Goal: Navigation & Orientation: Find specific page/section

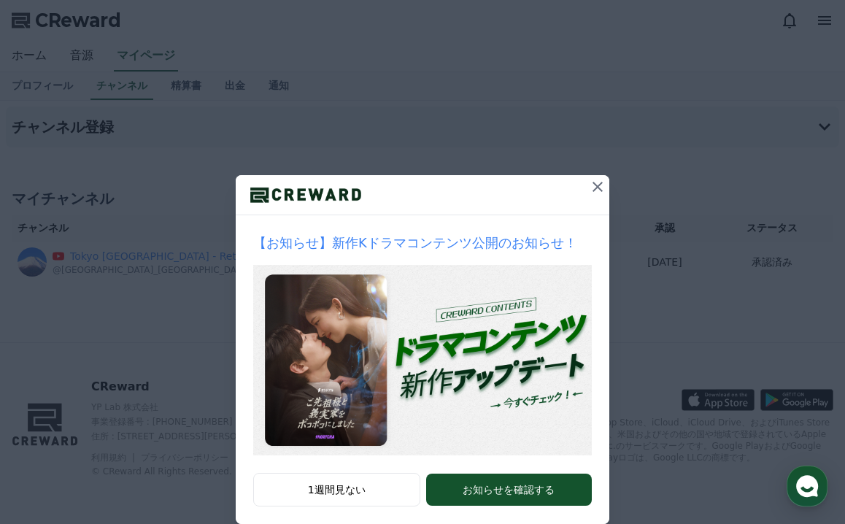
click at [602, 185] on icon at bounding box center [598, 187] width 18 height 18
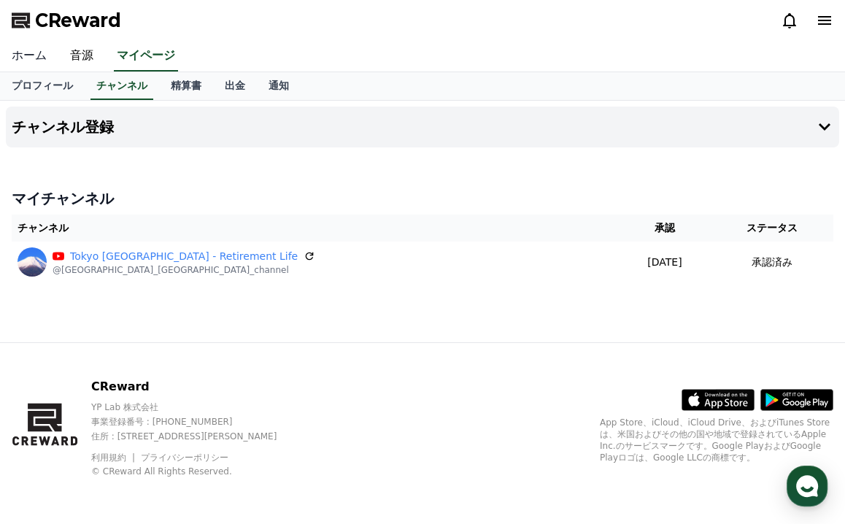
click at [38, 59] on link "ホーム" at bounding box center [29, 56] width 58 height 31
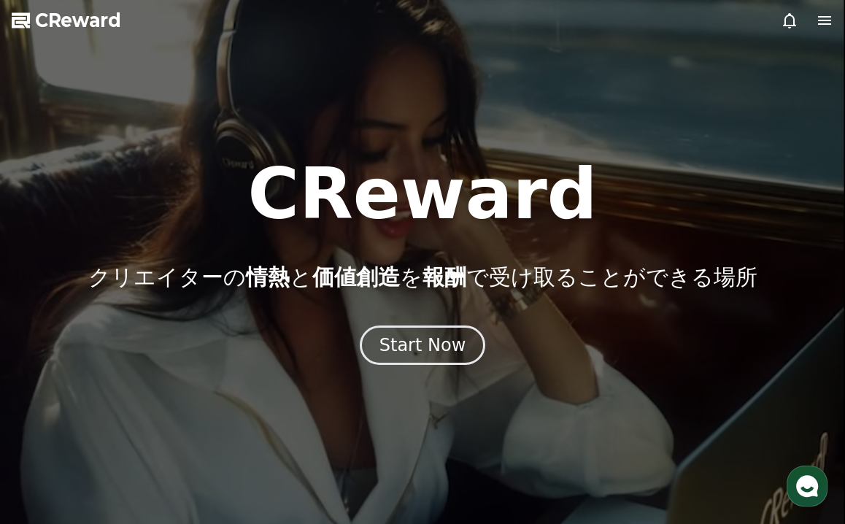
click at [820, 21] on icon at bounding box center [824, 20] width 13 height 9
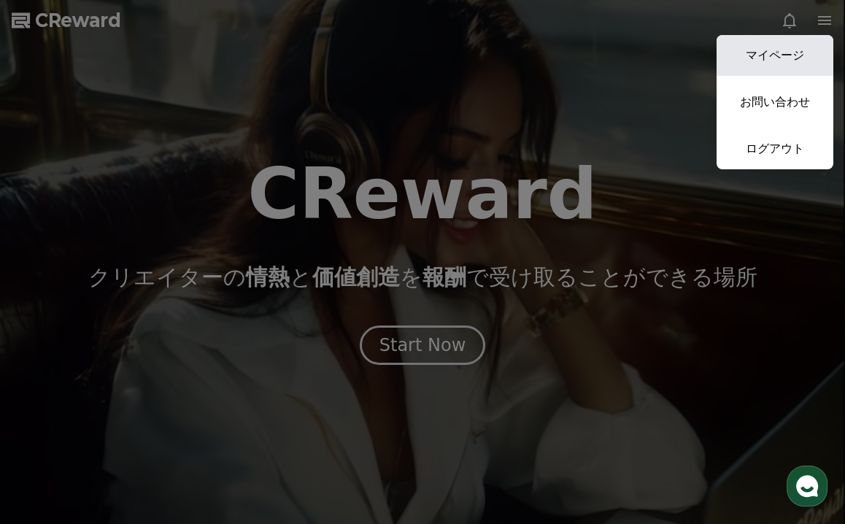
click at [801, 59] on link "マイページ" at bounding box center [775, 55] width 117 height 41
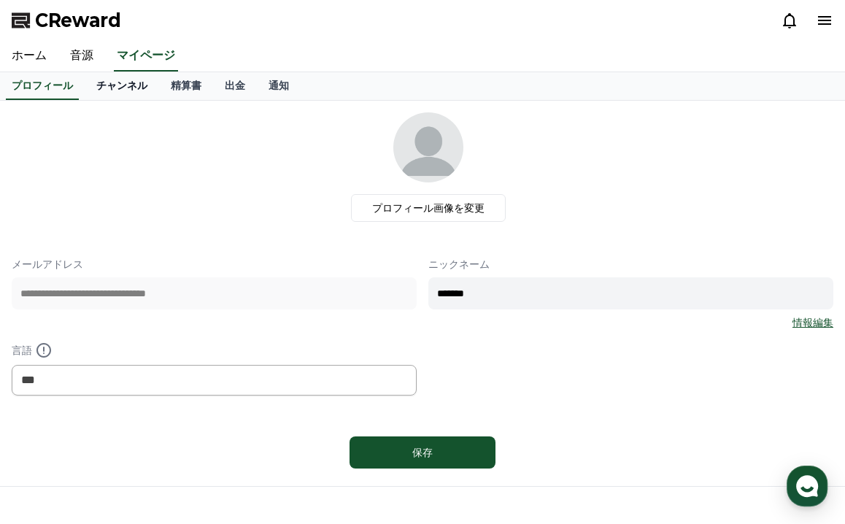
click at [113, 84] on link "チャンネル" at bounding box center [122, 86] width 74 height 28
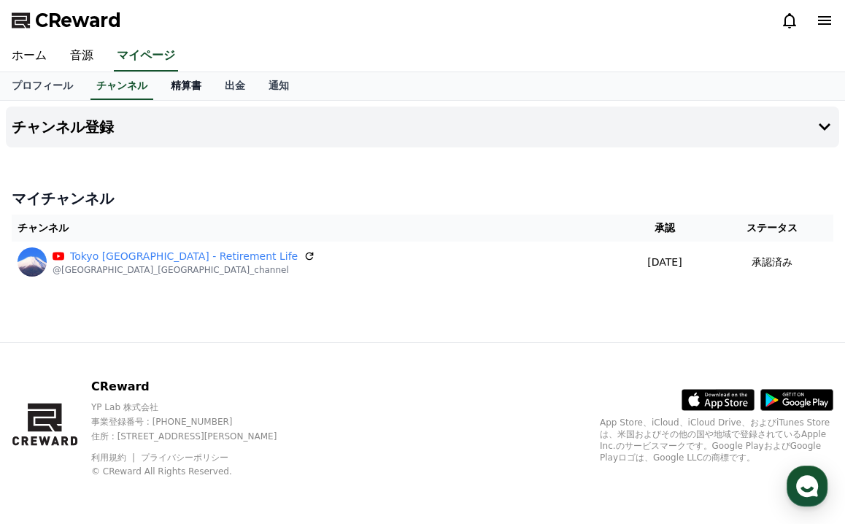
click at [185, 83] on link "精算書" at bounding box center [186, 86] width 54 height 28
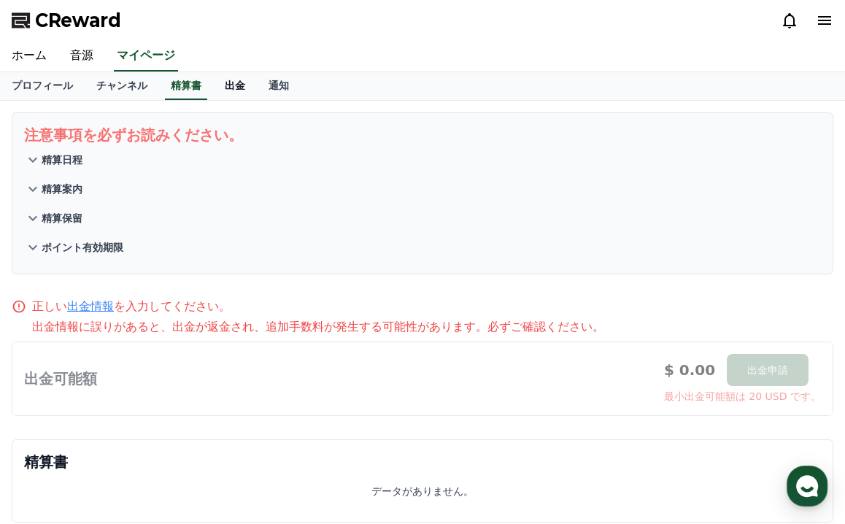
click at [217, 83] on link "出金" at bounding box center [235, 86] width 44 height 28
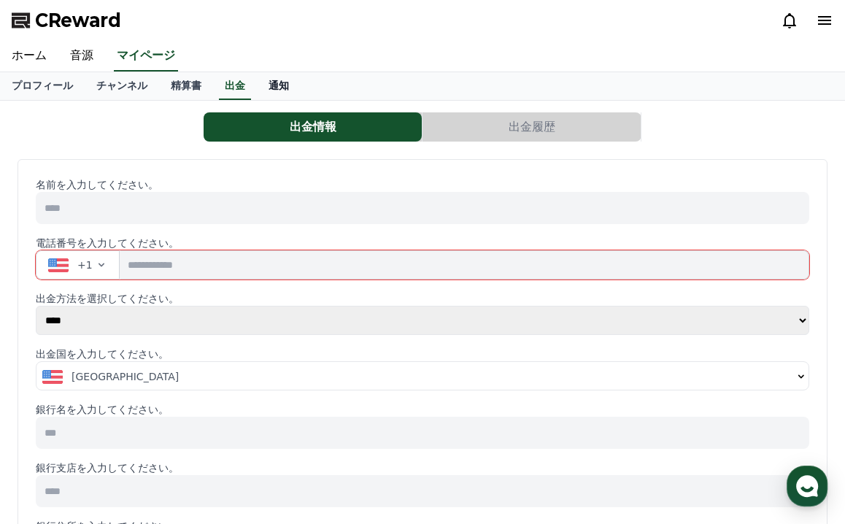
click at [267, 83] on link "通知" at bounding box center [279, 86] width 44 height 28
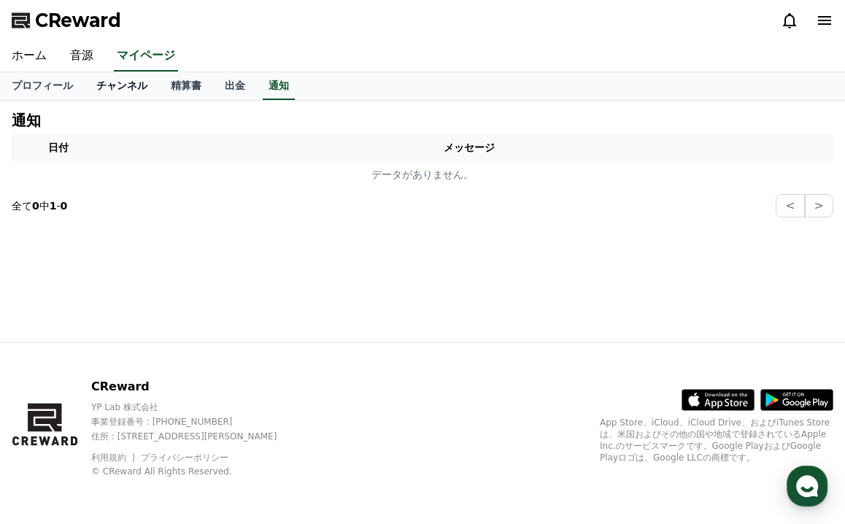
click at [103, 82] on link "チャンネル" at bounding box center [122, 86] width 74 height 28
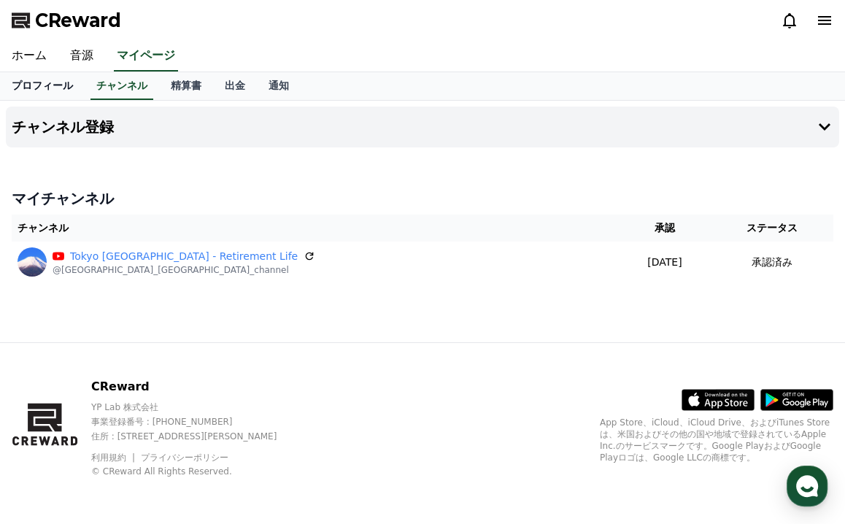
click at [50, 81] on link "プロフィール" at bounding box center [42, 86] width 85 height 28
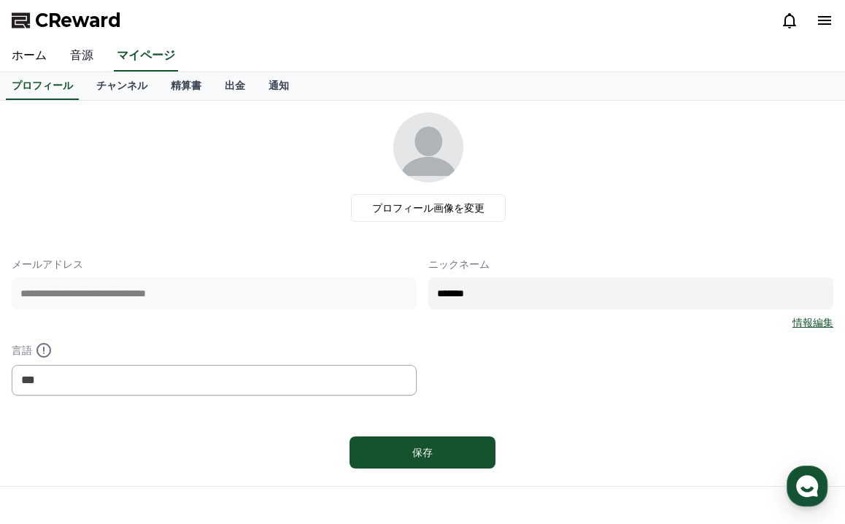
click at [76, 54] on link "音源" at bounding box center [81, 56] width 47 height 31
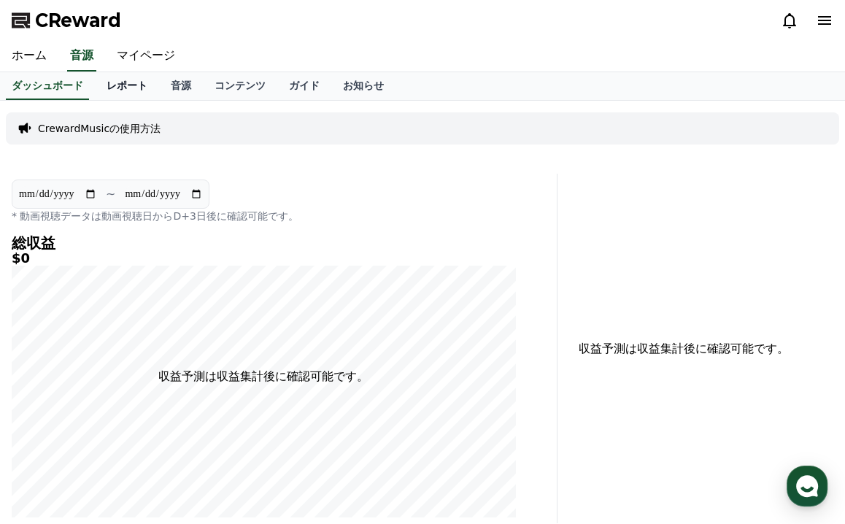
click at [123, 85] on link "レポート" at bounding box center [127, 86] width 64 height 28
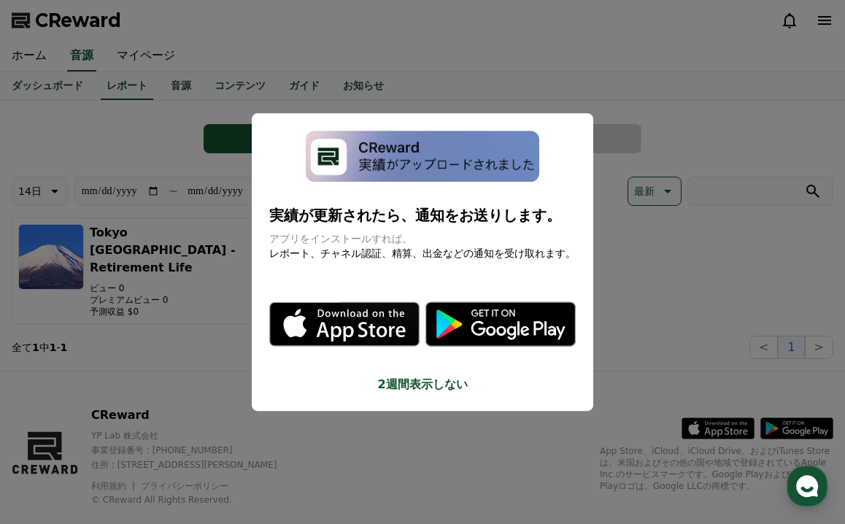
click at [359, 182] on img "modal" at bounding box center [423, 156] width 234 height 51
click at [455, 136] on button "close modal" at bounding box center [422, 262] width 845 height 524
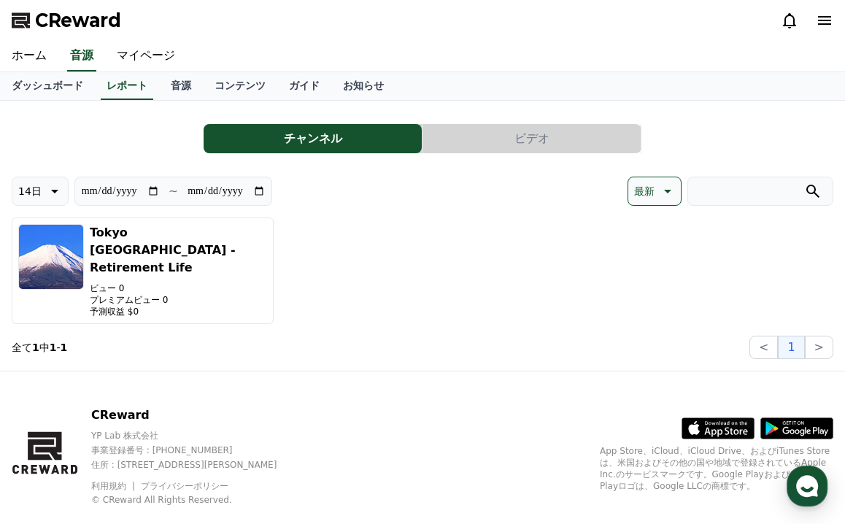
click at [41, 188] on button "14日" at bounding box center [40, 191] width 57 height 29
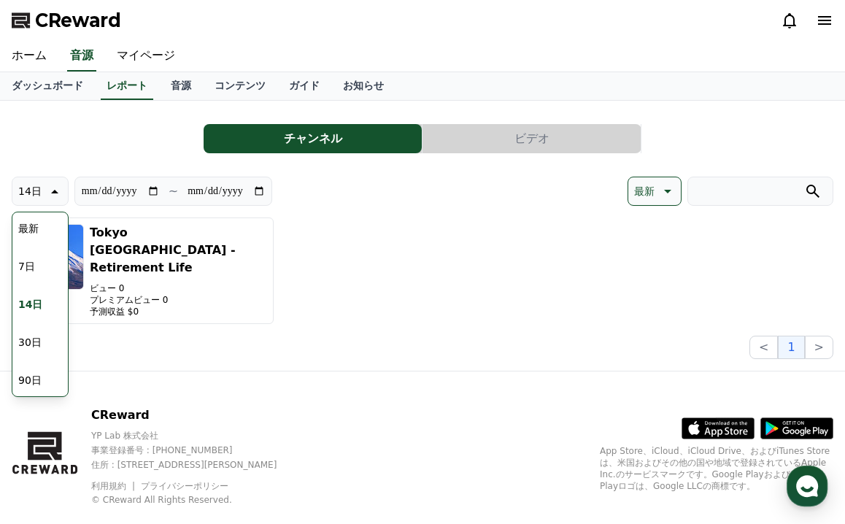
click at [33, 227] on button "最新" at bounding box center [28, 228] width 32 height 32
type input "**********"
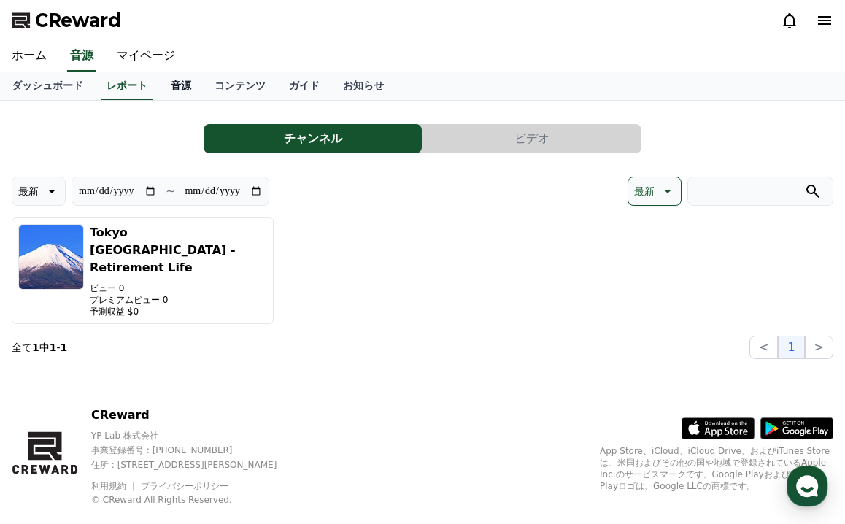
click at [177, 85] on link "音源" at bounding box center [181, 86] width 44 height 28
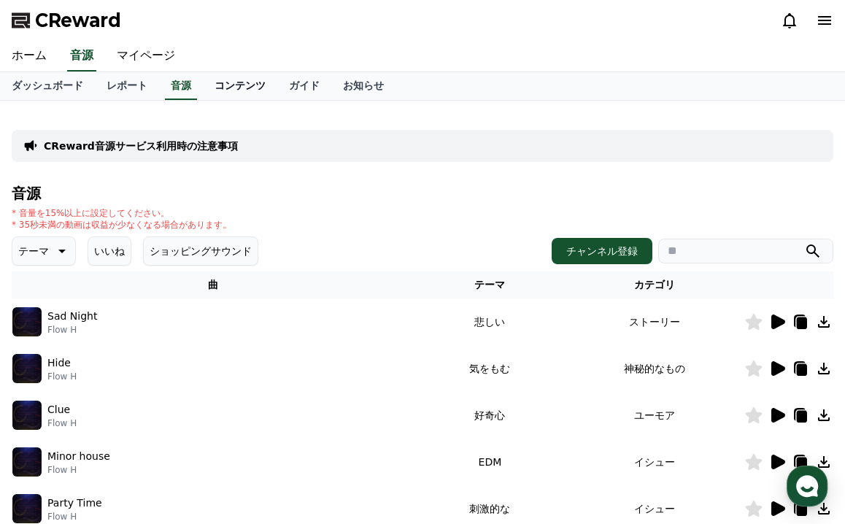
click at [221, 84] on link "コンテンツ" at bounding box center [240, 86] width 74 height 28
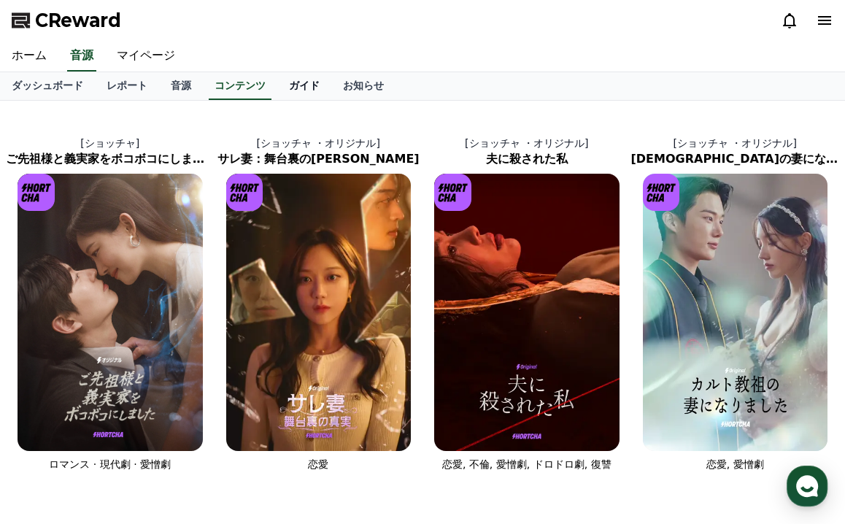
click at [297, 83] on link "ガイド" at bounding box center [304, 86] width 54 height 28
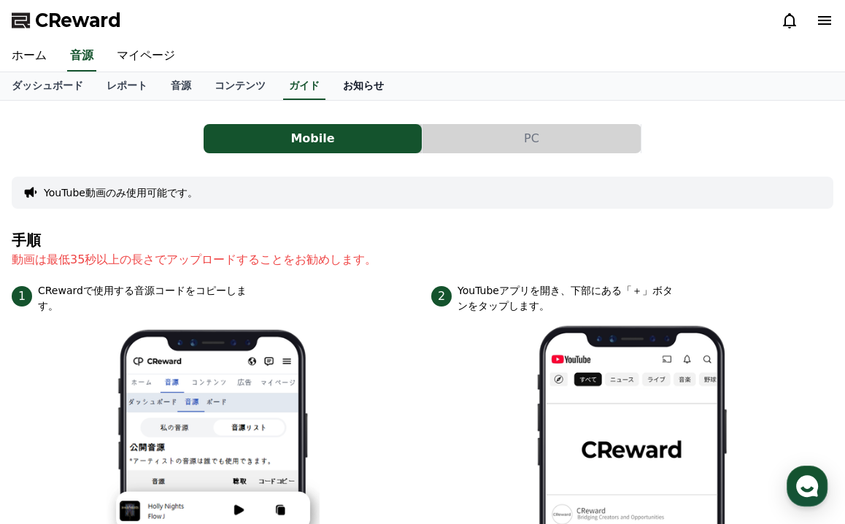
click at [353, 85] on link "お知らせ" at bounding box center [363, 86] width 64 height 28
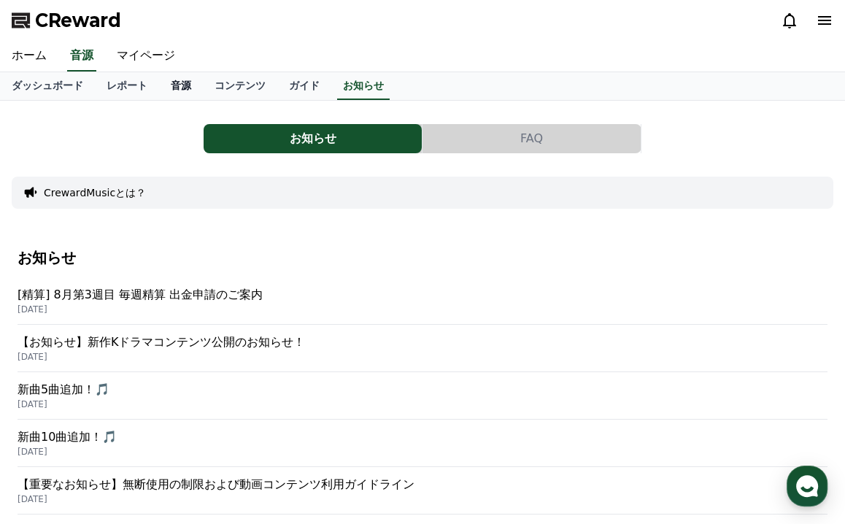
click at [177, 83] on link "音源" at bounding box center [181, 86] width 44 height 28
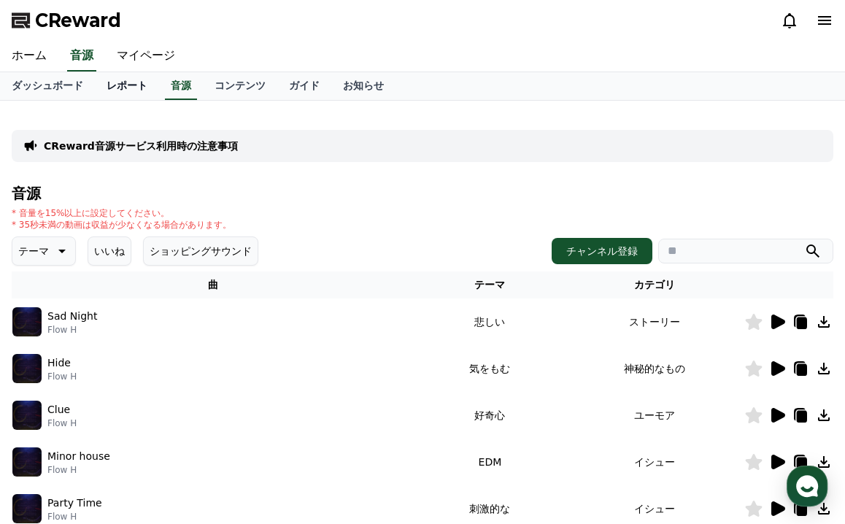
click at [111, 81] on link "レポート" at bounding box center [127, 86] width 64 height 28
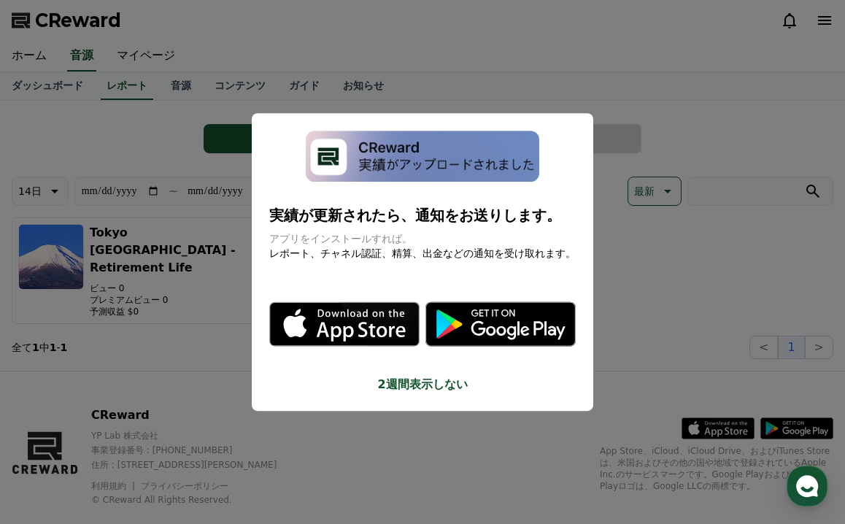
click at [52, 85] on button "close modal" at bounding box center [422, 262] width 845 height 524
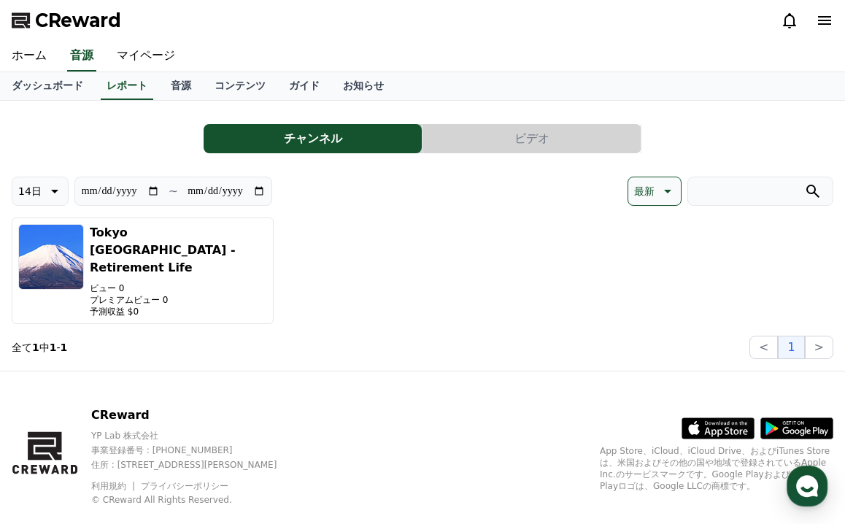
click at [52, 85] on link "ダッシュボード" at bounding box center [47, 86] width 95 height 28
